Goal: Check status: Check status

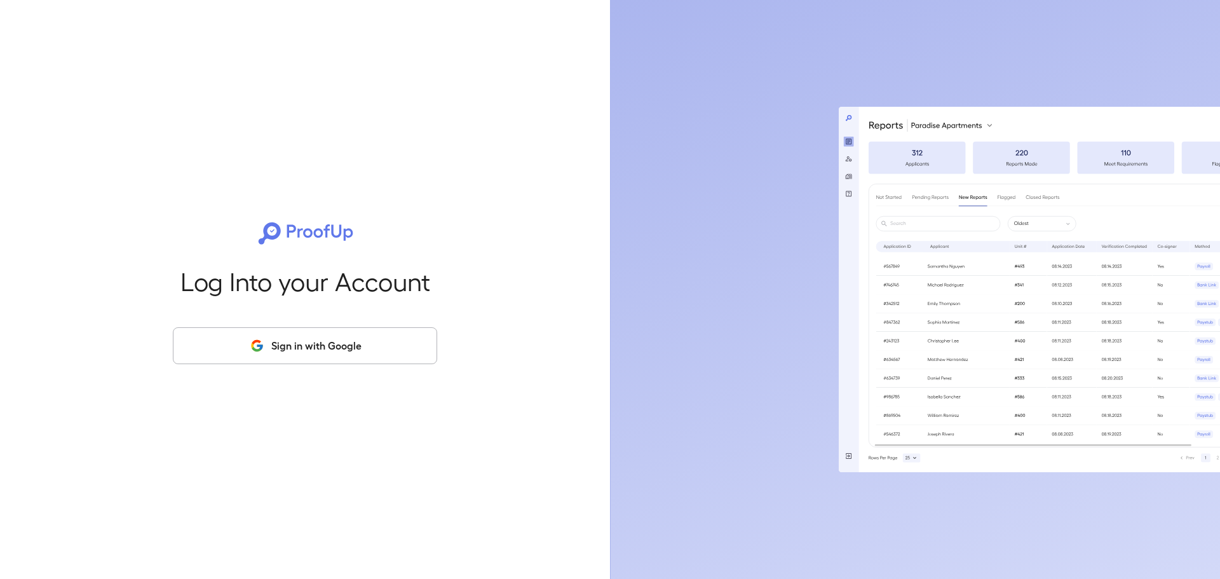
click at [304, 341] on button "Sign in with Google" at bounding box center [305, 345] width 264 height 37
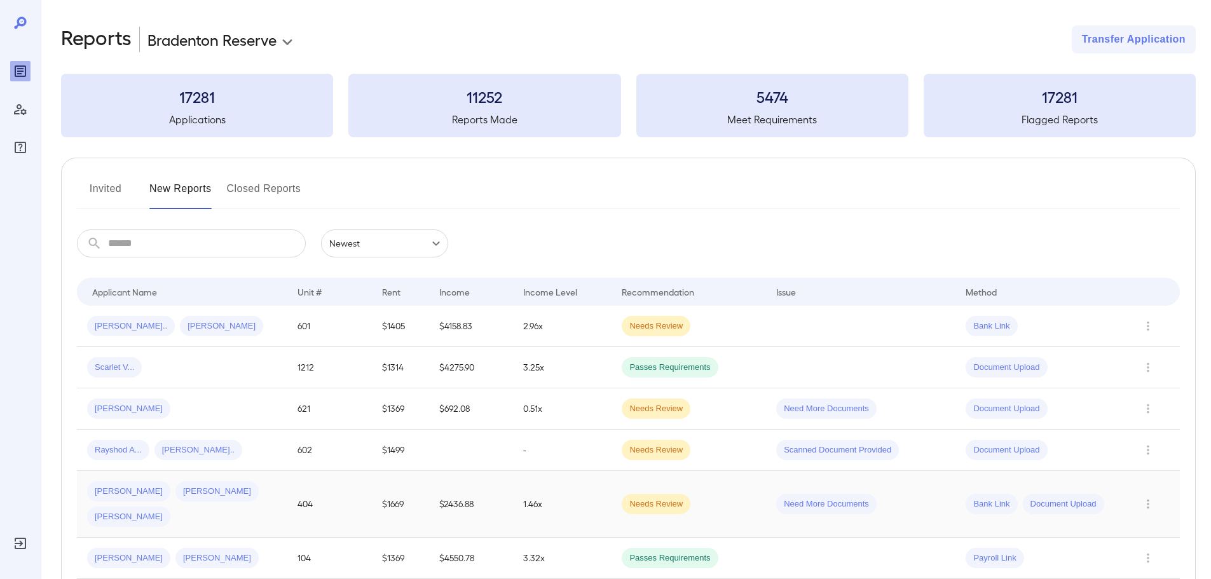
click at [732, 489] on td "Needs Review" at bounding box center [688, 504] width 154 height 67
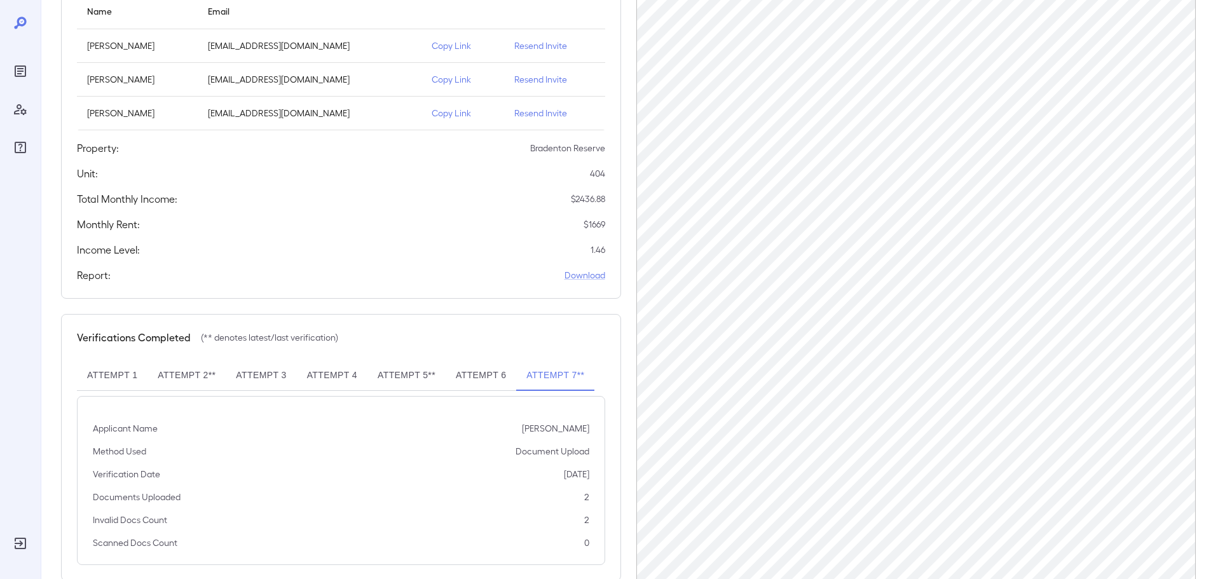
scroll to position [195, 0]
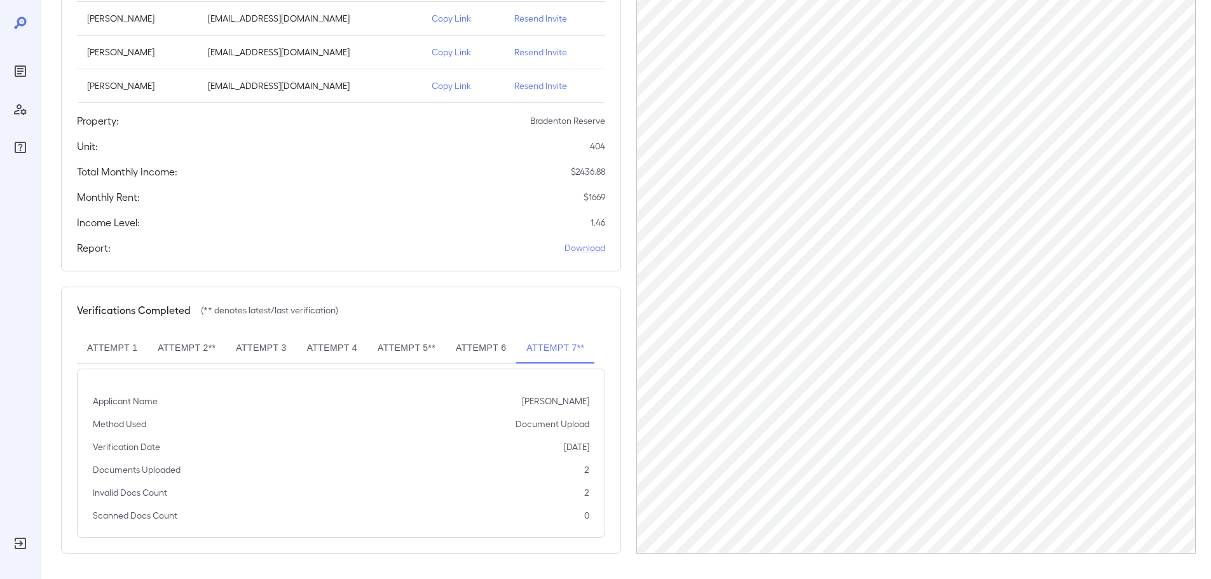
click at [486, 345] on button "Attempt 6" at bounding box center [481, 348] width 71 height 31
click at [400, 355] on button "Attempt 5**" at bounding box center [406, 348] width 78 height 31
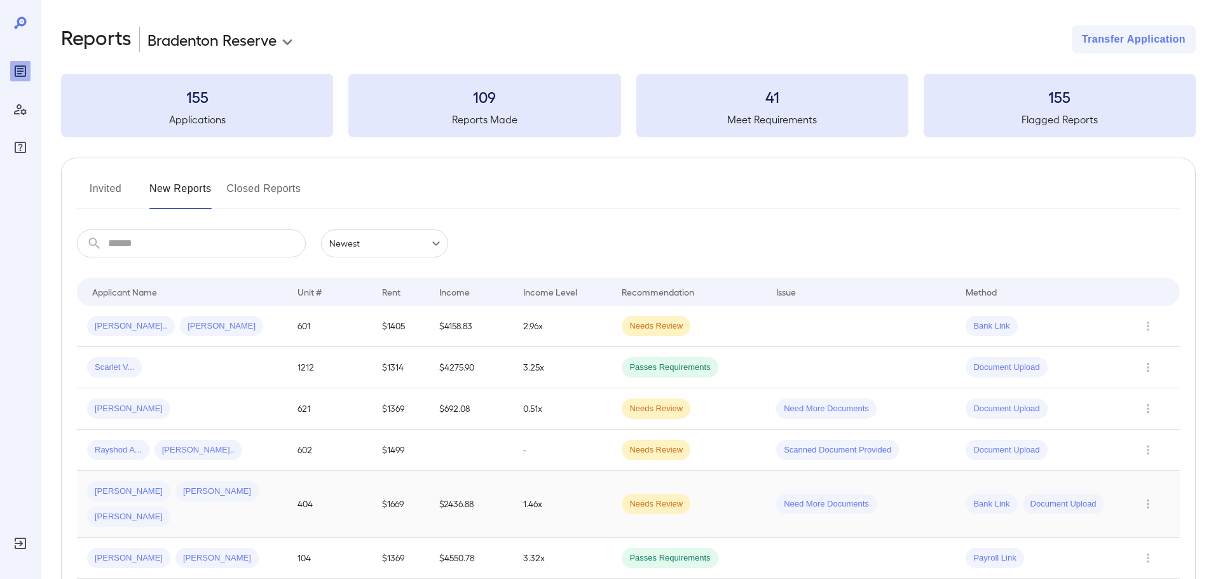
click at [414, 495] on td "$1669" at bounding box center [400, 504] width 57 height 67
